Goal: Transaction & Acquisition: Obtain resource

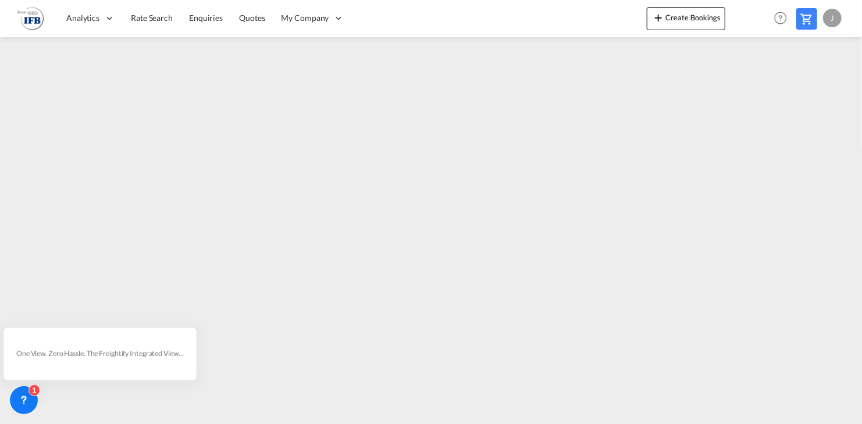
click at [548, 413] on div at bounding box center [431, 225] width 862 height 377
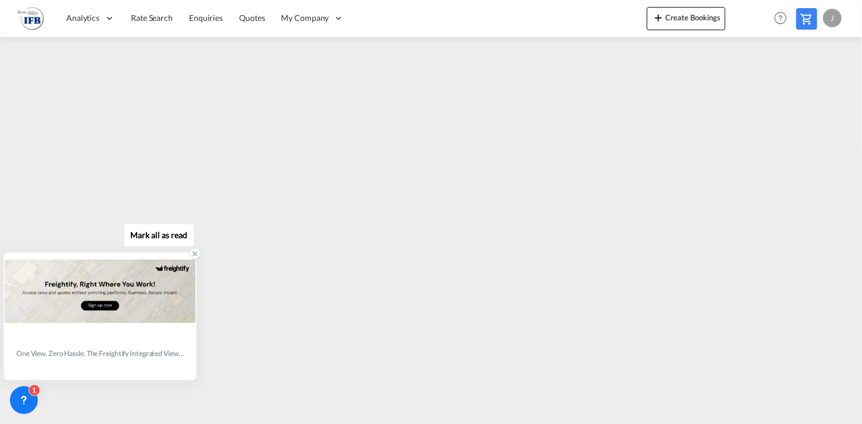
click at [125, 360] on div "One View. Zero Hassle. The Freightify Integrated View embeds Freightify’s featu…" at bounding box center [99, 354] width 167 height 18
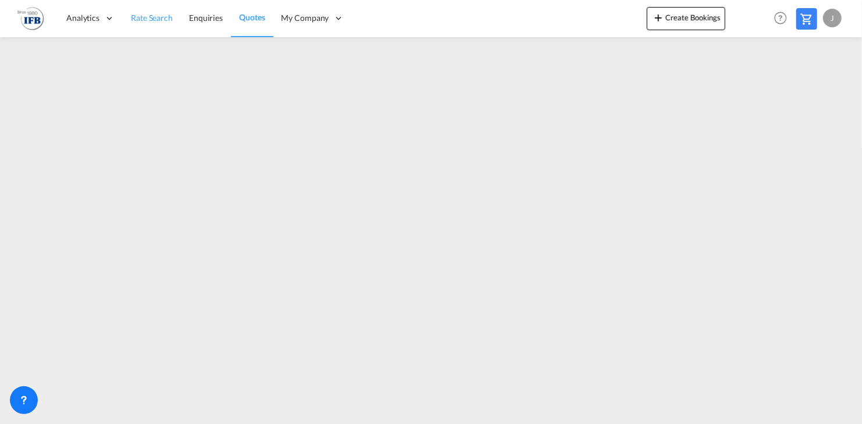
click at [153, 13] on span "Rate Search" at bounding box center [152, 18] width 42 height 10
